Goal: Task Accomplishment & Management: Use online tool/utility

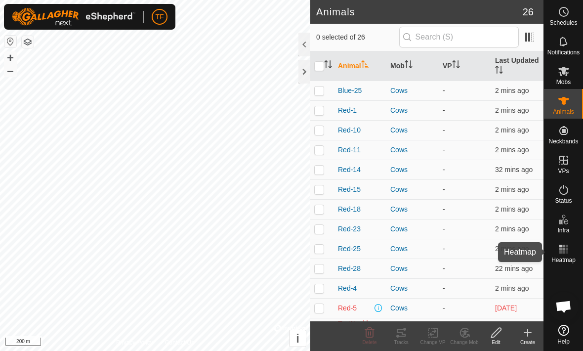
click at [569, 262] on span "Heatmap" at bounding box center [564, 260] width 24 height 6
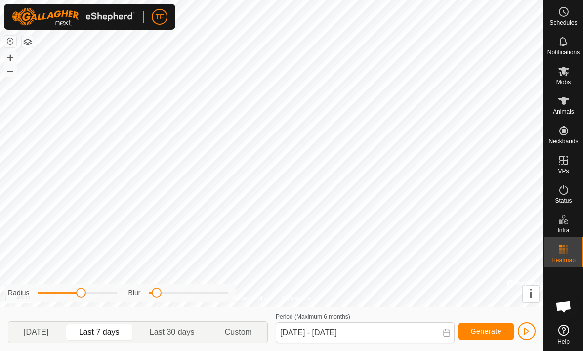
click at [48, 330] on span "[DATE]" at bounding box center [36, 332] width 25 height 12
click at [75, 342] on p-togglebutton "Last 7 days" at bounding box center [99, 332] width 71 height 21
click at [48, 334] on span "[DATE]" at bounding box center [36, 332] width 25 height 12
click at [179, 337] on span "Last 30 days" at bounding box center [172, 332] width 45 height 12
click at [130, 335] on span "Last 7 days" at bounding box center [99, 332] width 66 height 16
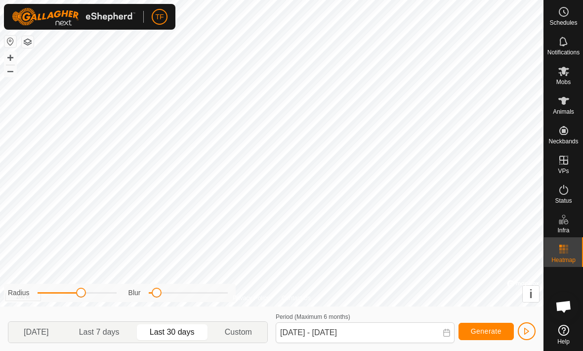
type input "[DATE] - [DATE]"
click at [570, 105] on es-animals-svg-icon at bounding box center [564, 101] width 18 height 16
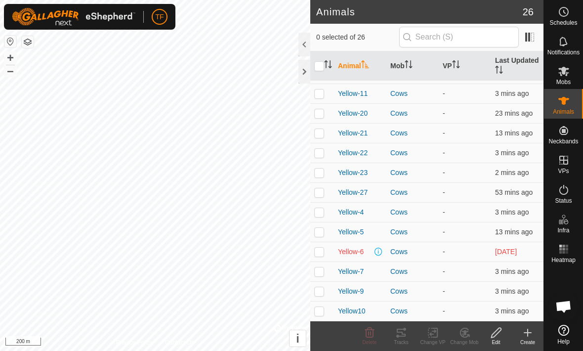
scroll to position [275, 0]
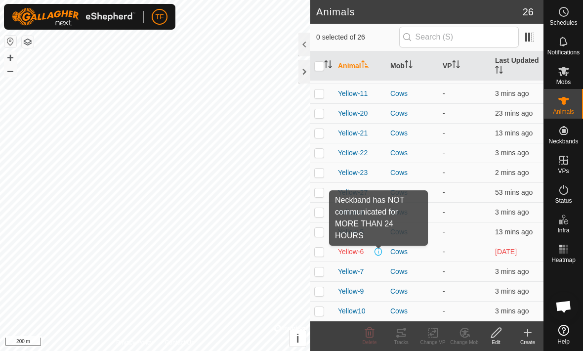
click at [382, 254] on span at bounding box center [379, 252] width 8 height 8
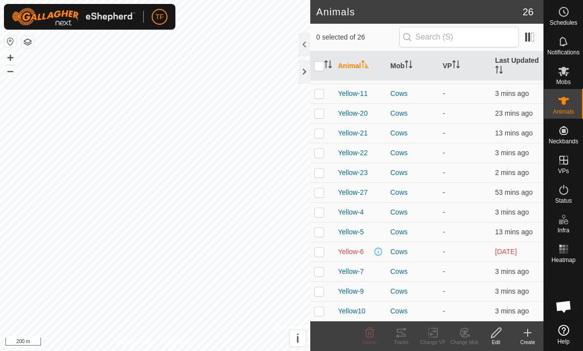
click at [381, 250] on span at bounding box center [379, 252] width 8 height 8
click at [379, 254] on span at bounding box center [379, 252] width 8 height 8
click at [382, 250] on span at bounding box center [379, 252] width 8 height 8
click at [377, 253] on span at bounding box center [379, 252] width 8 height 8
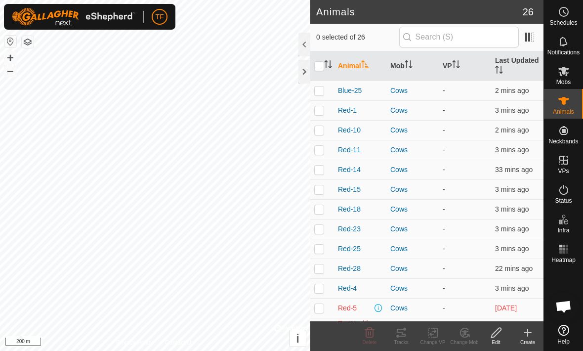
scroll to position [0, 0]
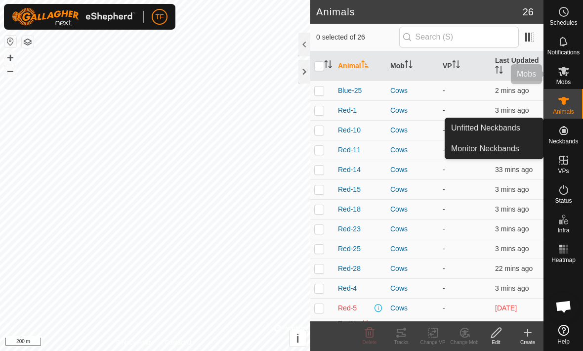
click at [572, 75] on es-mob-svg-icon at bounding box center [564, 71] width 18 height 16
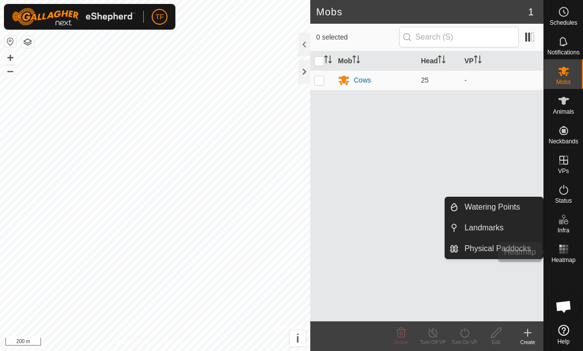
click at [573, 257] on span "Heatmap" at bounding box center [564, 260] width 24 height 6
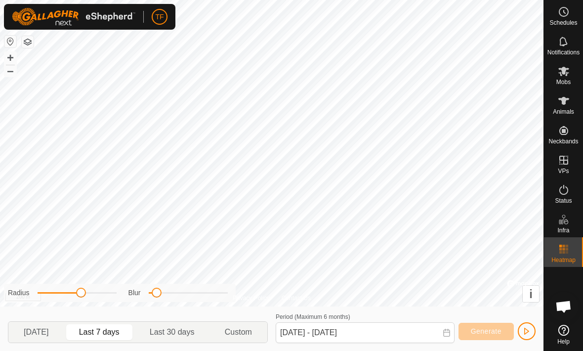
click at [528, 332] on span "button" at bounding box center [527, 331] width 8 height 8
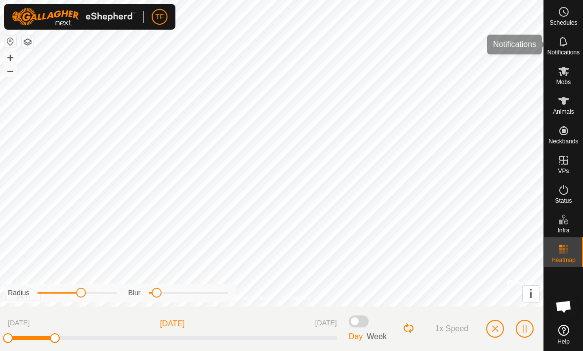
click at [569, 52] on span "Notifications" at bounding box center [564, 52] width 32 height 6
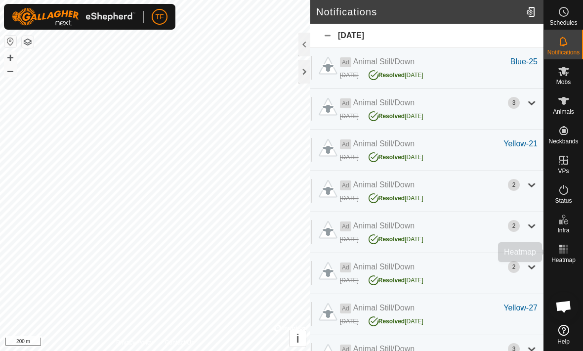
click at [562, 253] on rect at bounding box center [563, 252] width 2 height 2
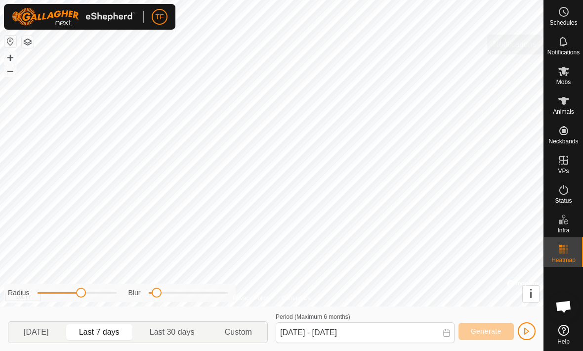
click at [567, 45] on icon at bounding box center [564, 42] width 12 height 12
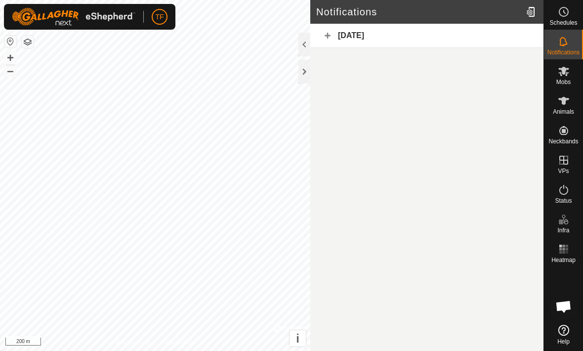
click at [414, 36] on div "[DATE]" at bounding box center [426, 36] width 233 height 24
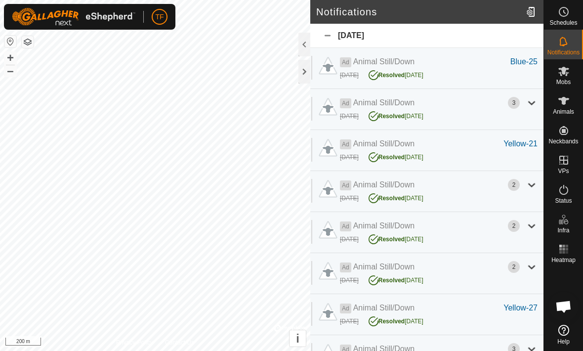
click at [331, 40] on div "[DATE]" at bounding box center [426, 36] width 233 height 24
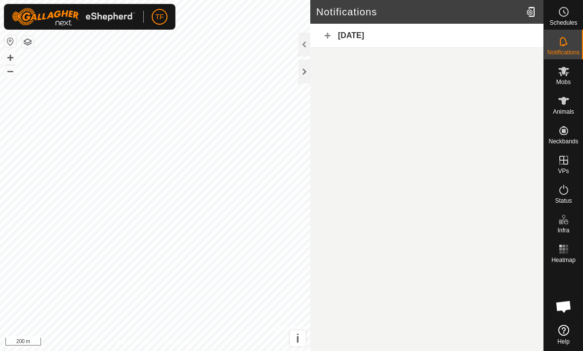
click at [447, 39] on div "[DATE]" at bounding box center [426, 36] width 233 height 24
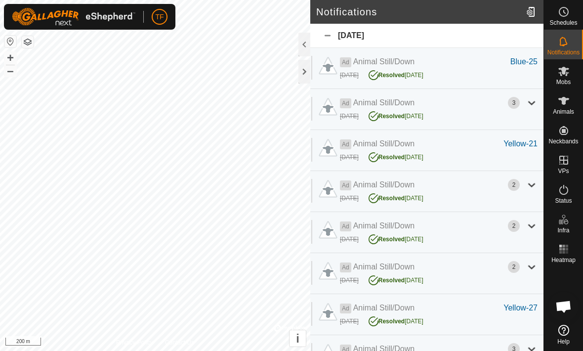
click at [531, 102] on div at bounding box center [532, 103] width 12 height 12
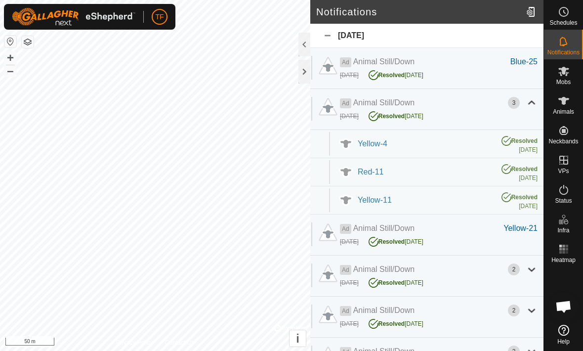
click at [531, 102] on div at bounding box center [532, 103] width 12 height 12
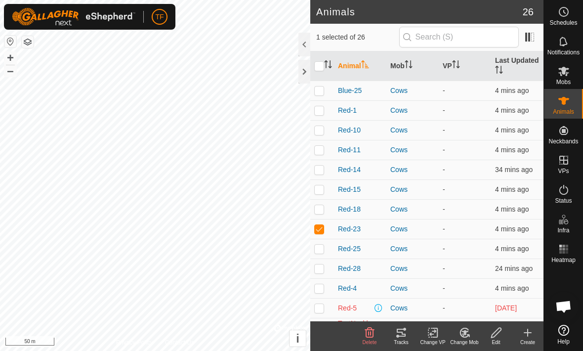
checkbox input "false"
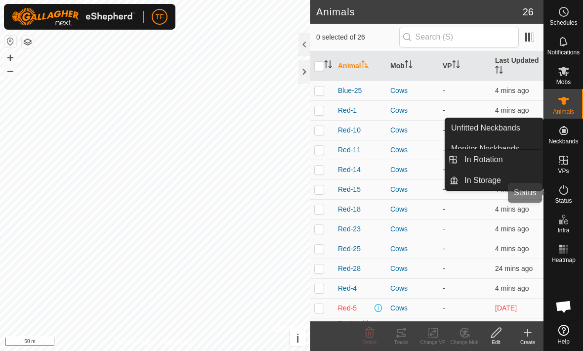
click at [567, 198] on span "Status" at bounding box center [563, 201] width 17 height 6
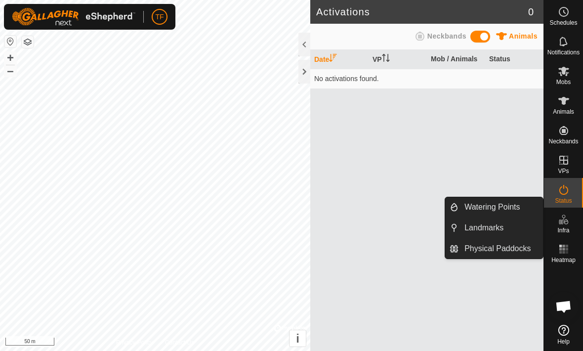
click at [509, 208] on span "Watering Points" at bounding box center [492, 207] width 55 height 12
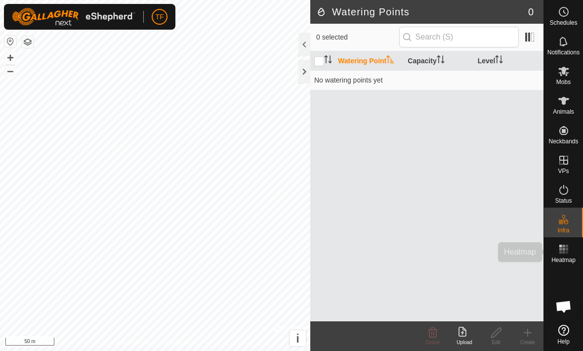
click at [562, 250] on rect at bounding box center [563, 249] width 2 height 2
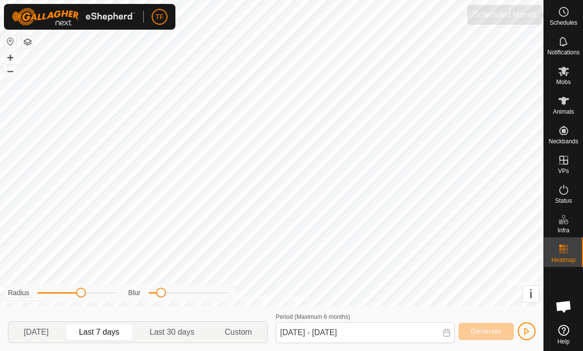
click at [567, 25] on span "Schedules" at bounding box center [564, 23] width 28 height 6
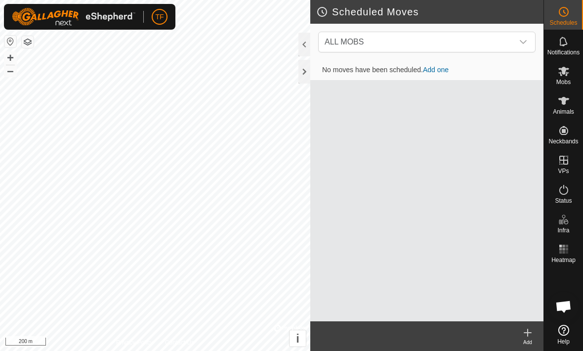
click at [519, 42] on icon "dropdown trigger" at bounding box center [523, 42] width 8 height 8
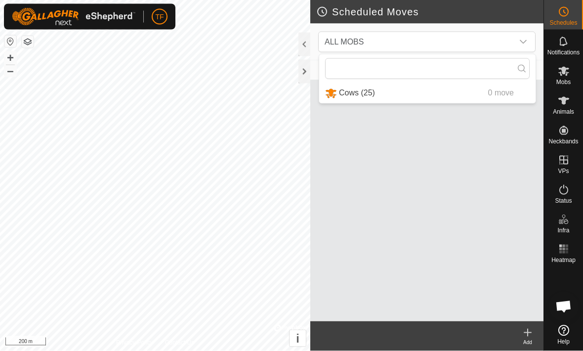
click at [519, 43] on icon "dropdown trigger" at bounding box center [523, 42] width 8 height 8
